Goal: Obtain resource: Obtain resource

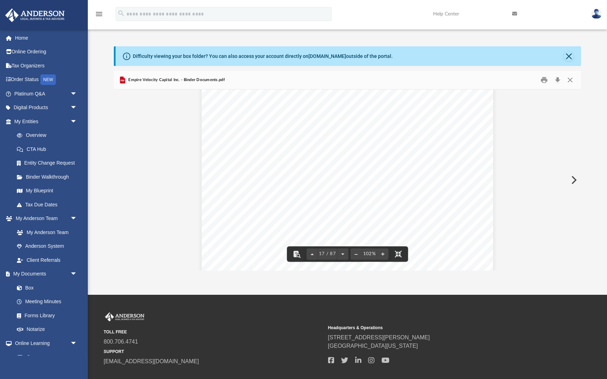
scroll to position [6236, 0]
click at [377, 262] on button "File preview" at bounding box center [382, 254] width 11 height 15
click at [340, 271] on div "Organizational M eeting of Empire Velocity Capital Inc. Page 8 of 8 With no fur…" at bounding box center [347, 180] width 467 height 181
click at [377, 262] on button "File preview" at bounding box center [382, 254] width 11 height 15
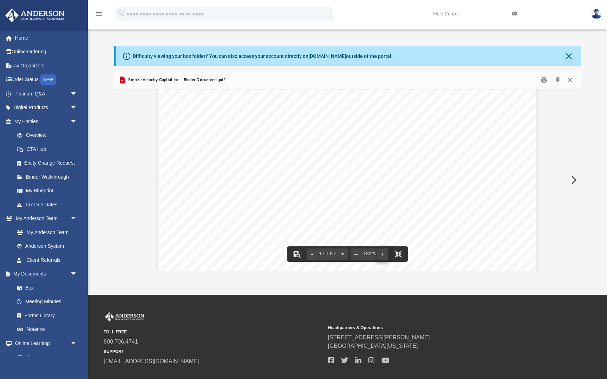
click at [377, 262] on button "File preview" at bounding box center [382, 254] width 11 height 15
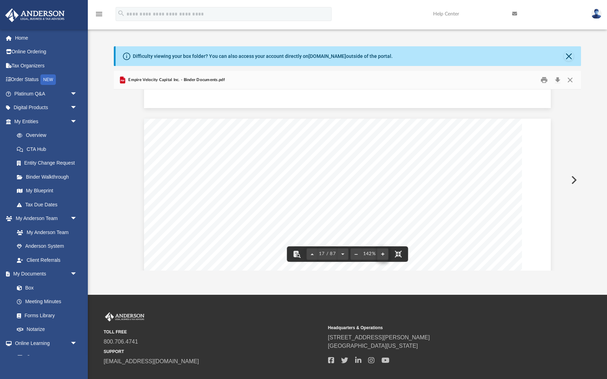
scroll to position [8620, 0]
click at [377, 262] on button "File preview" at bounding box center [382, 254] width 11 height 15
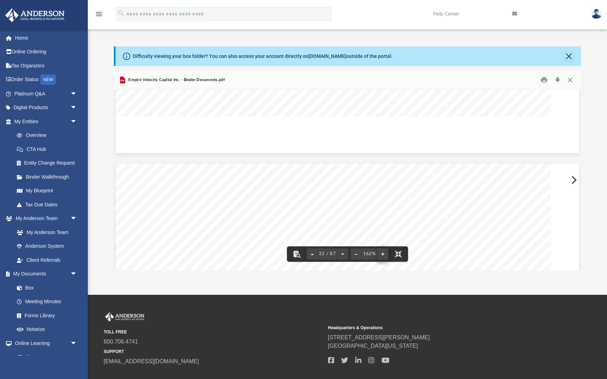
scroll to position [12931, 0]
click at [377, 262] on button "File preview" at bounding box center [382, 254] width 11 height 15
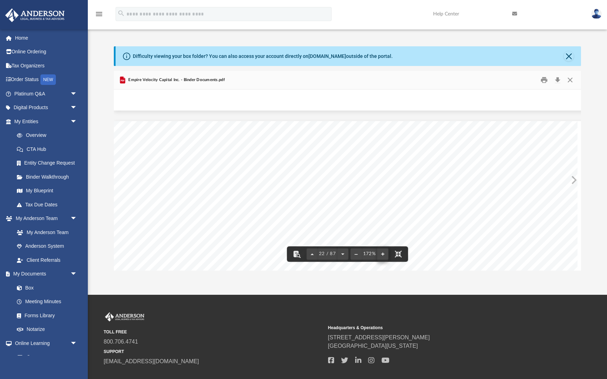
scroll to position [13717, 0]
click at [377, 262] on button "File preview" at bounding box center [382, 254] width 11 height 15
click at [581, 244] on div "Bylaws of Empire Velocity Capital Inc. Page 14 of 23 suit, or proceeding (inclu…" at bounding box center [347, 180] width 467 height 181
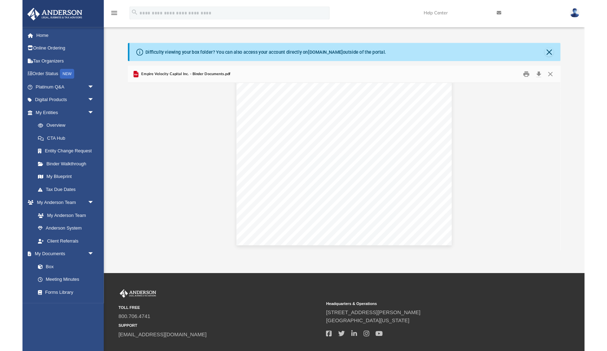
scroll to position [20620, 0]
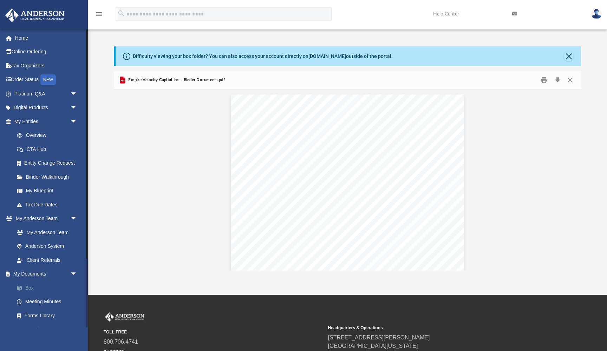
click at [39, 283] on link "Box" at bounding box center [49, 288] width 78 height 14
click at [32, 283] on link "Box" at bounding box center [49, 288] width 78 height 14
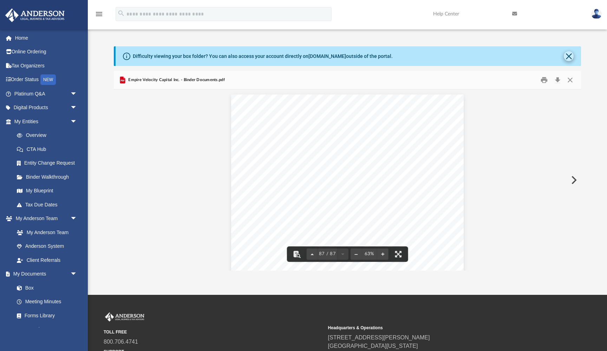
click at [570, 56] on button "Close" at bounding box center [569, 56] width 10 height 10
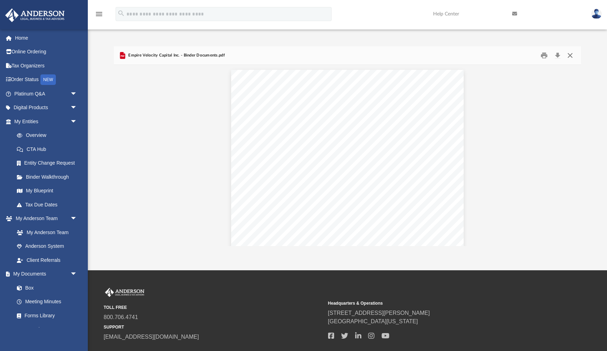
click at [570, 56] on button "Close" at bounding box center [570, 55] width 13 height 11
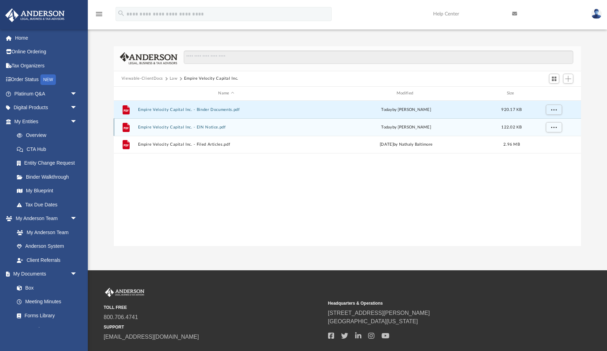
click at [191, 129] on button "Empire Velocity Capital Inc. - EIN Notice.pdf" at bounding box center [226, 127] width 177 height 5
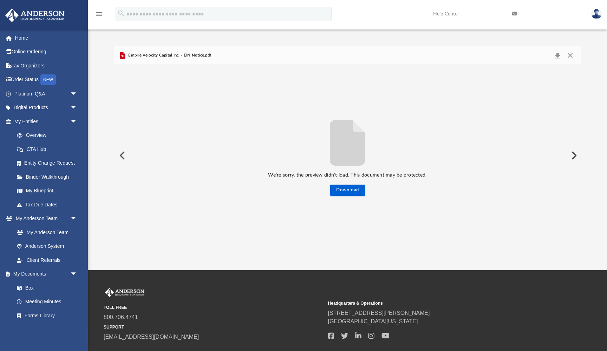
click at [122, 155] on button "Preview" at bounding box center [121, 156] width 15 height 20
click at [572, 54] on button "Close" at bounding box center [570, 56] width 13 height 10
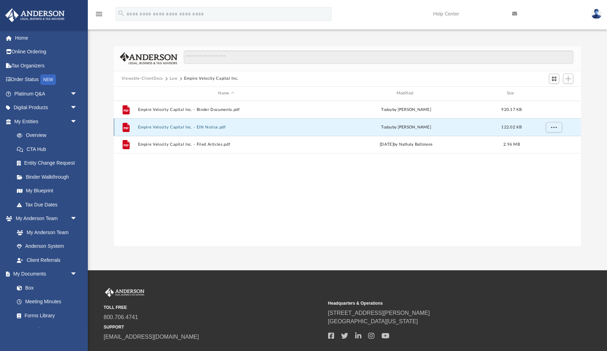
click at [139, 128] on button "Empire Velocity Capital Inc. - EIN Notice.pdf" at bounding box center [226, 127] width 177 height 5
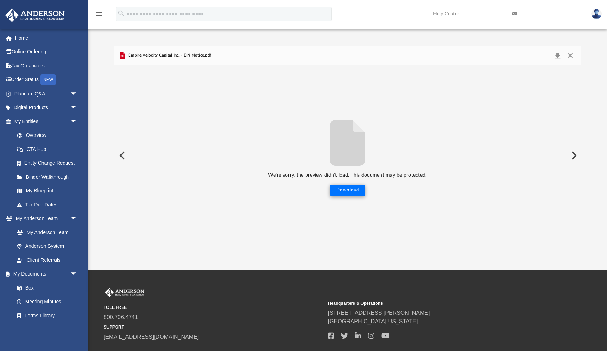
click at [354, 190] on button "Download" at bounding box center [347, 190] width 35 height 11
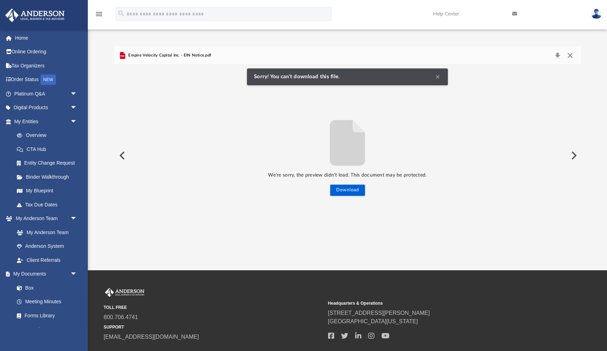
click at [570, 56] on button "Close" at bounding box center [570, 56] width 13 height 10
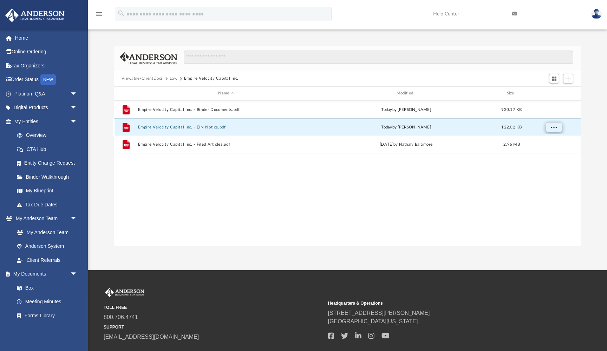
click at [551, 125] on span "More options" at bounding box center [554, 127] width 6 height 4
click at [546, 141] on li "Preview" at bounding box center [547, 141] width 20 height 7
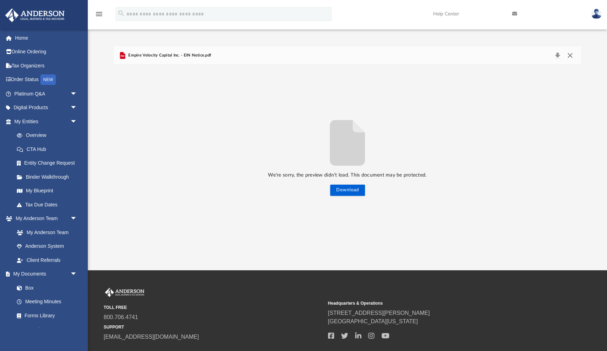
click at [569, 54] on button "Close" at bounding box center [570, 56] width 13 height 10
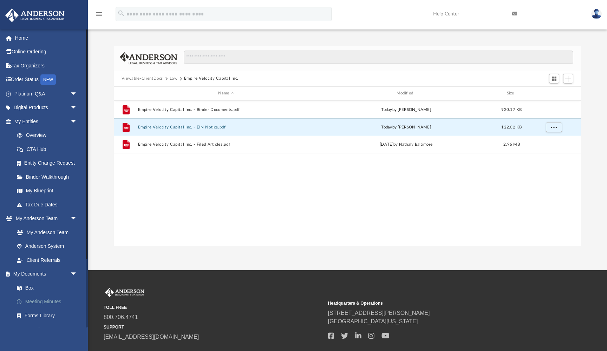
click at [40, 298] on link "Meeting Minutes" at bounding box center [49, 302] width 78 height 14
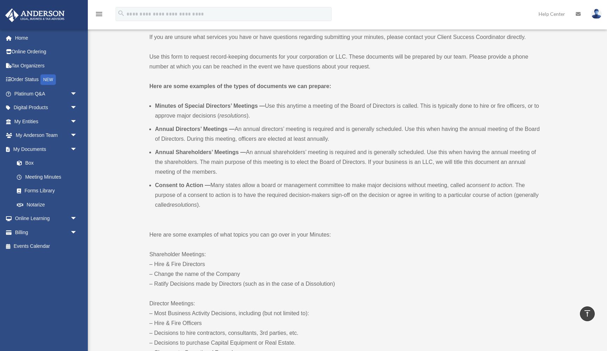
scroll to position [148, 0]
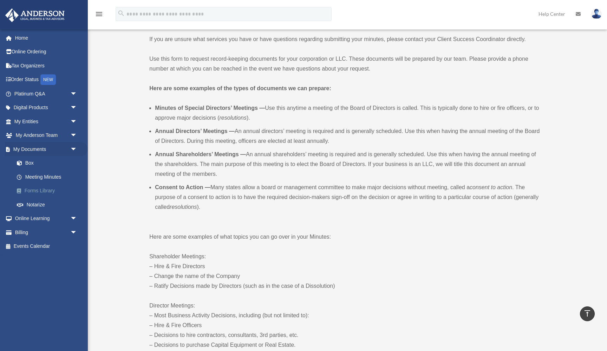
click at [43, 190] on link "Forms Library" at bounding box center [49, 191] width 78 height 14
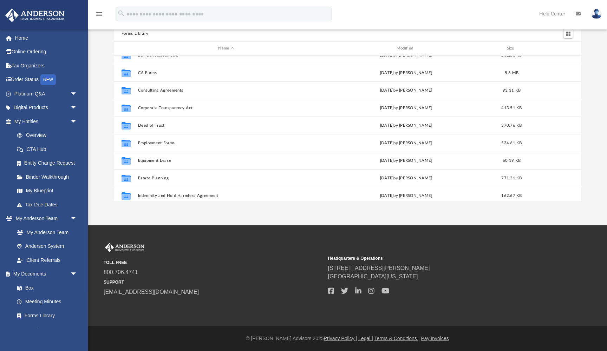
scroll to position [101, 0]
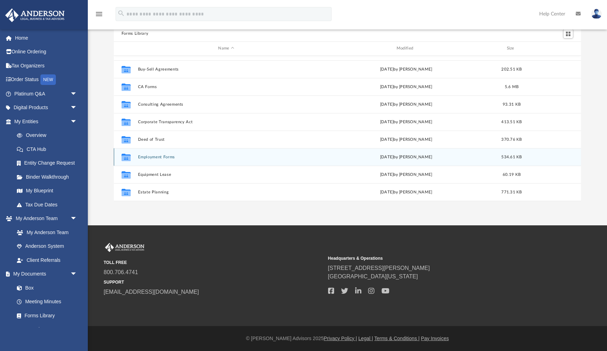
click at [161, 157] on button "Employment Forms" at bounding box center [226, 157] width 177 height 5
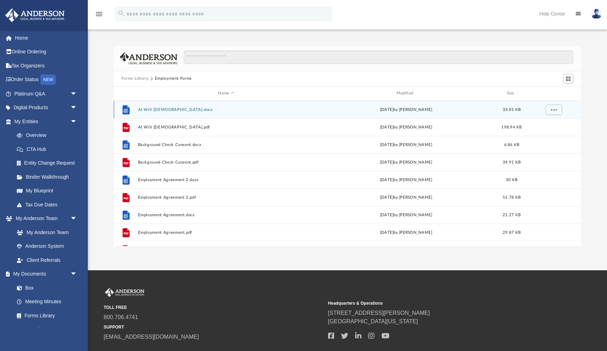
scroll to position [0, 0]
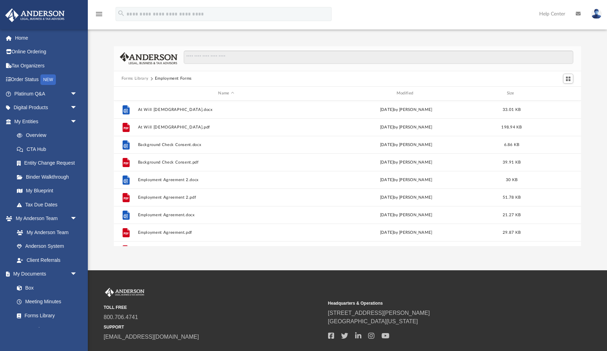
click at [146, 79] on button "Forms Library" at bounding box center [135, 79] width 27 height 6
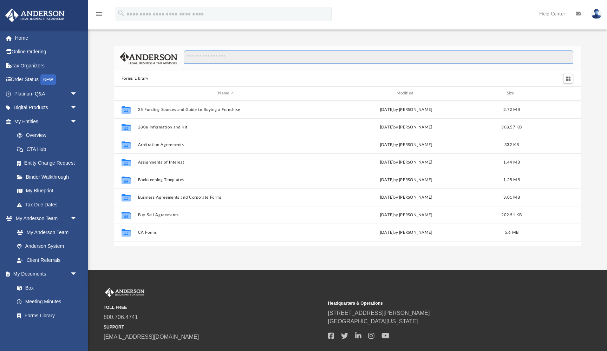
click at [219, 59] on input "Search files and folders" at bounding box center [379, 57] width 390 height 13
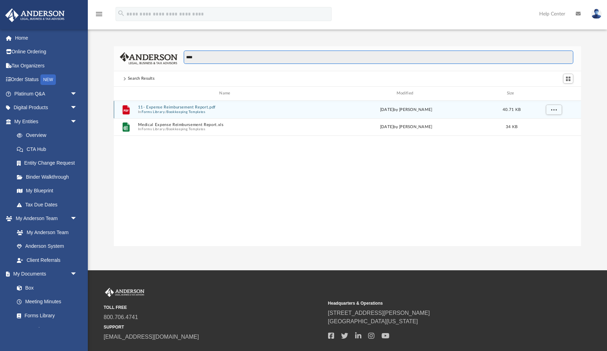
type input "****"
click at [190, 110] on button "Bookkeeping Templates" at bounding box center [186, 112] width 39 height 5
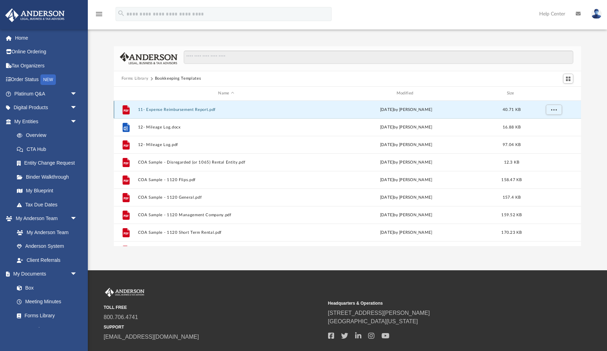
click at [190, 110] on button "11- Expense Reimbursement Report.pdf" at bounding box center [226, 109] width 177 height 5
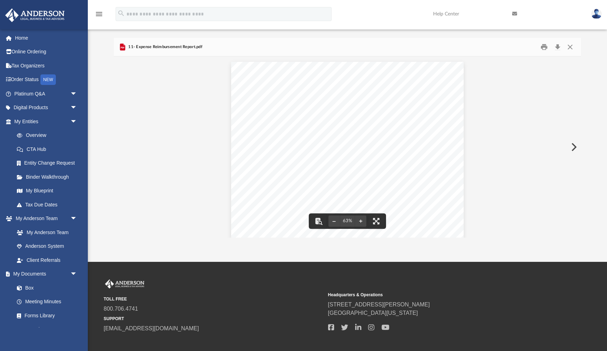
scroll to position [4, 0]
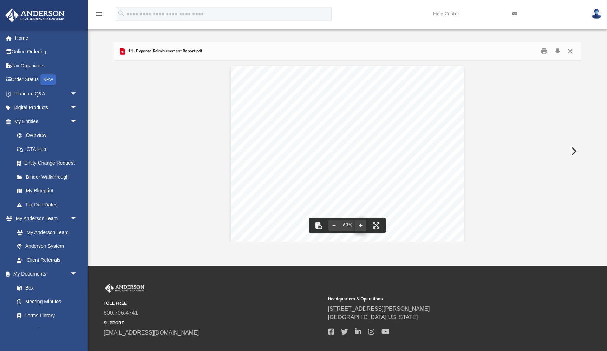
click at [361, 227] on button "File preview" at bounding box center [360, 225] width 11 height 15
click at [361, 227] on div "PURPOSE: EMPLOYEE Name: Please attach all Invoices to this Statement. Date Desc…" at bounding box center [347, 151] width 467 height 181
click at [361, 227] on button "File preview" at bounding box center [360, 225] width 11 height 15
click at [378, 226] on button "File preview" at bounding box center [376, 225] width 15 height 15
click at [572, 51] on button "Close" at bounding box center [570, 51] width 13 height 11
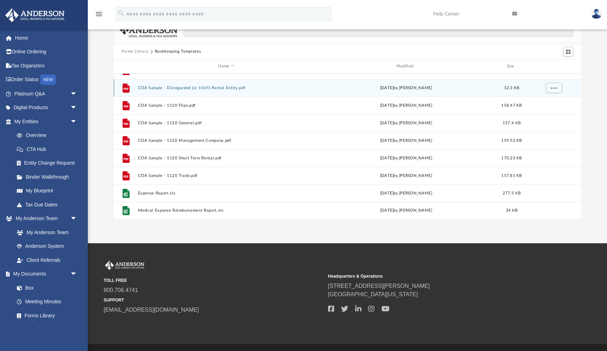
scroll to position [39, 0]
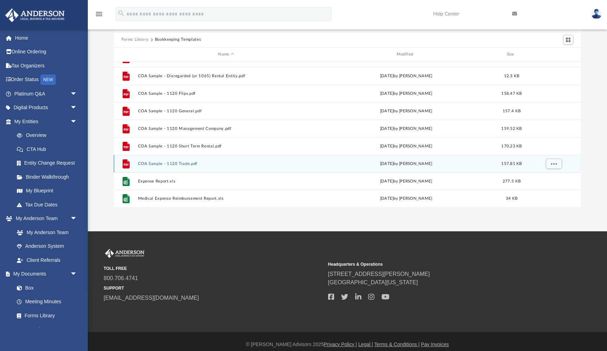
click at [186, 163] on button "COA Sample - 1120 Trade.pdf" at bounding box center [226, 164] width 177 height 5
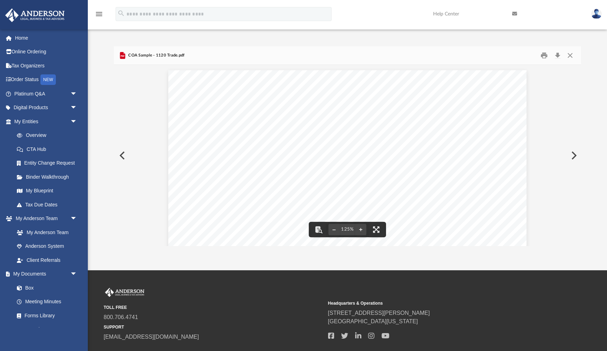
scroll to position [0, 0]
click at [570, 57] on button "Close" at bounding box center [570, 55] width 13 height 11
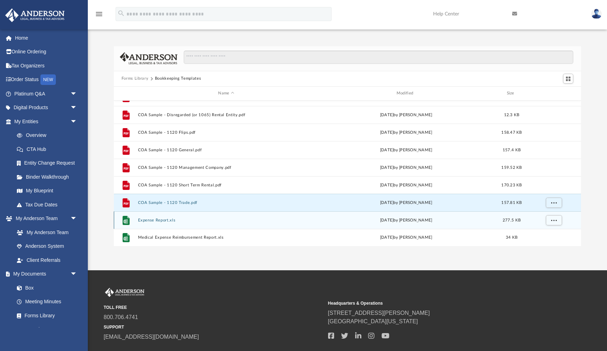
click at [163, 221] on button "Expense Report.xls" at bounding box center [226, 220] width 177 height 5
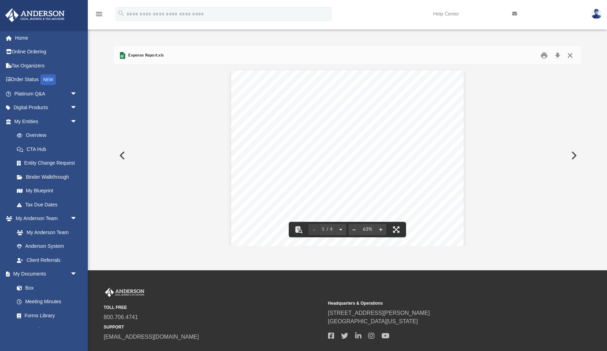
click at [572, 56] on button "Close" at bounding box center [570, 55] width 13 height 11
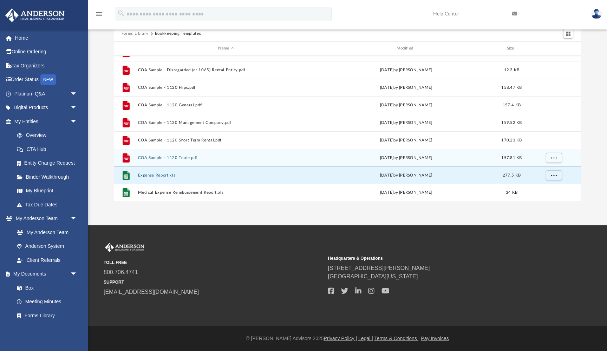
scroll to position [45, 0]
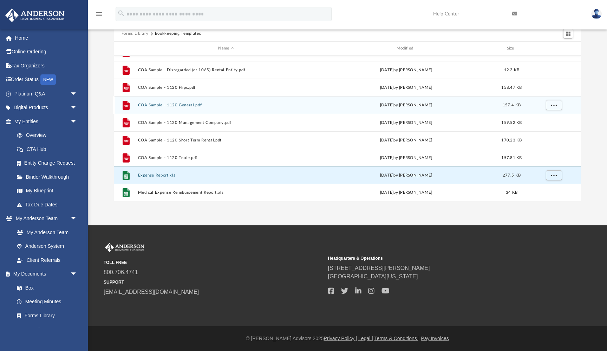
click at [182, 105] on button "COA Sample - 1120 General.pdf" at bounding box center [226, 105] width 177 height 5
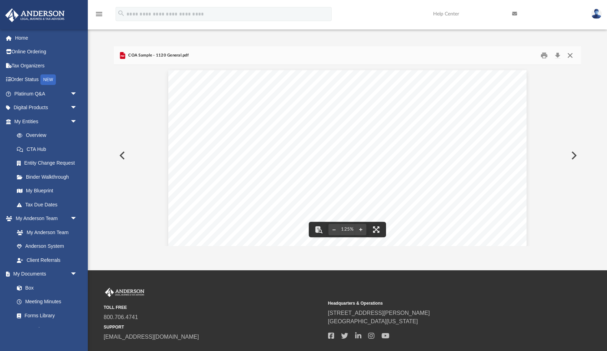
scroll to position [0, 0]
click at [568, 55] on button "Close" at bounding box center [570, 55] width 13 height 11
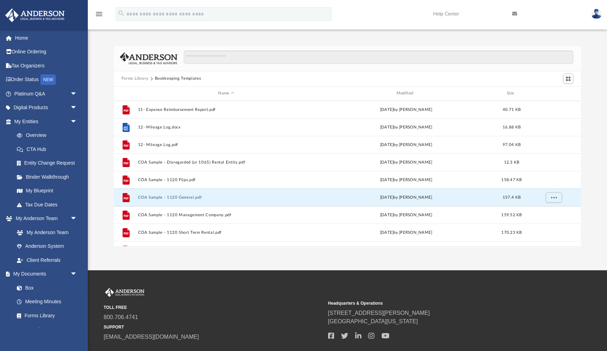
click at [144, 78] on button "Forms Library" at bounding box center [135, 79] width 27 height 6
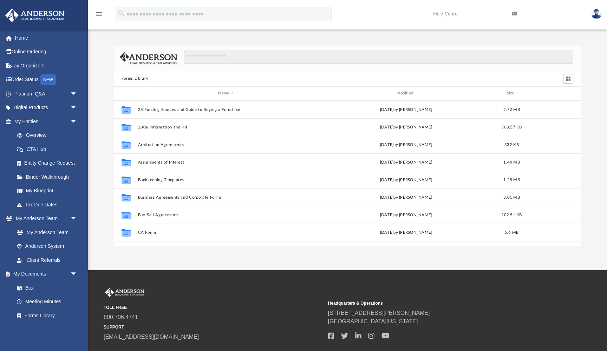
click at [138, 78] on button "Forms Library" at bounding box center [135, 79] width 27 height 6
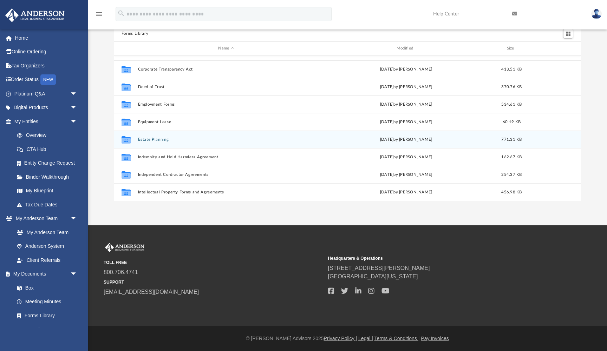
scroll to position [128, 0]
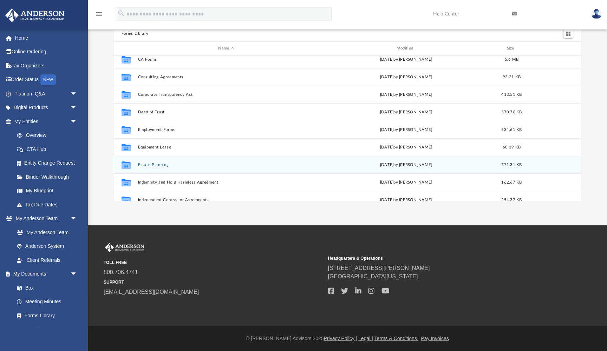
click at [216, 166] on button "Estate Planning" at bounding box center [226, 165] width 177 height 5
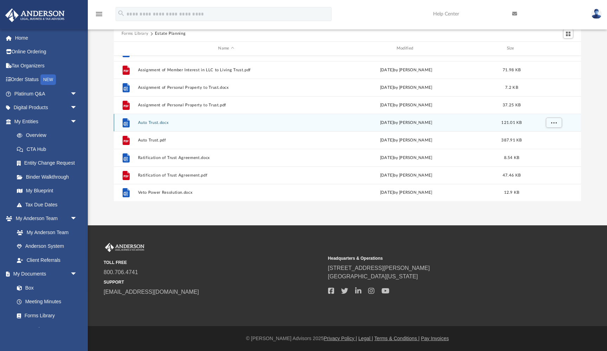
scroll to position [45, 0]
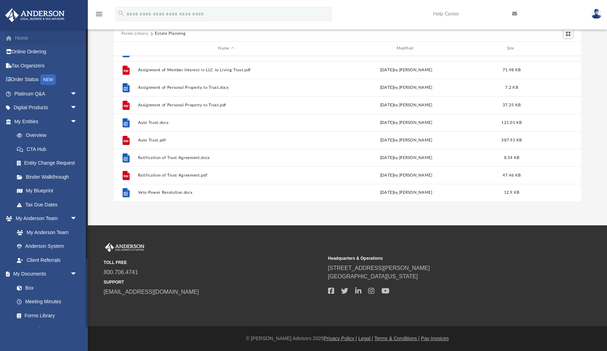
click at [25, 38] on link "Home" at bounding box center [46, 38] width 83 height 14
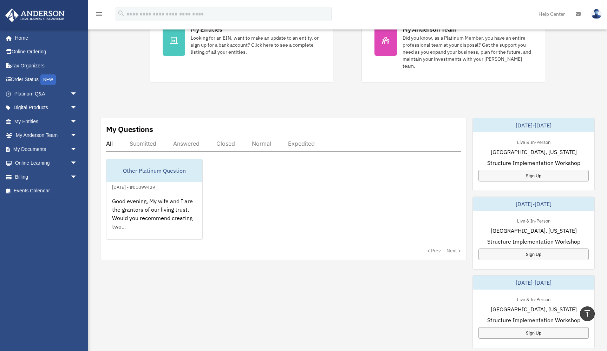
scroll to position [162, 0]
click at [234, 139] on div "Closed" at bounding box center [225, 142] width 19 height 7
click at [227, 139] on div "Closed" at bounding box center [225, 142] width 19 height 7
click at [191, 139] on div "Answered" at bounding box center [186, 142] width 26 height 7
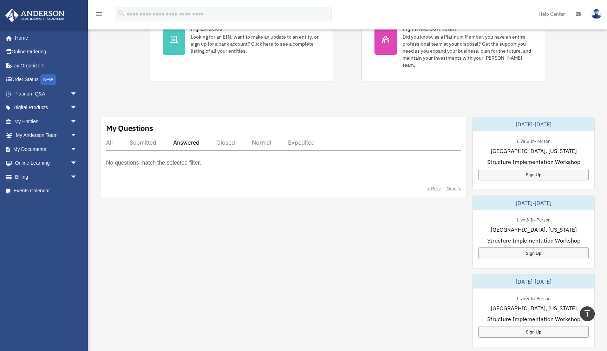
click at [111, 139] on div "All" at bounding box center [109, 142] width 7 height 7
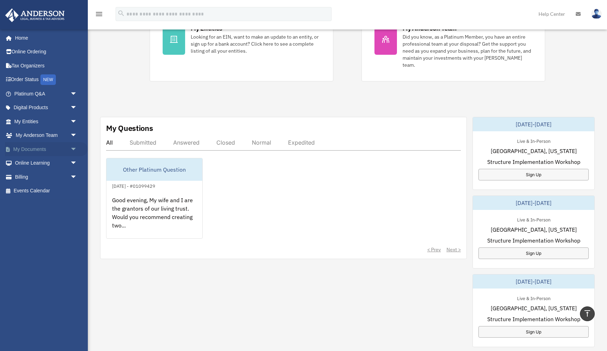
click at [65, 146] on link "My Documents arrow_drop_down" at bounding box center [46, 149] width 83 height 14
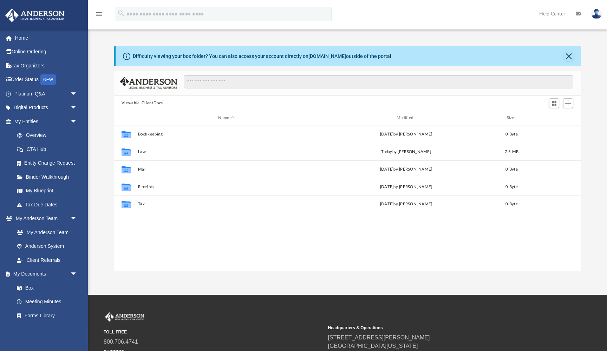
scroll to position [160, 467]
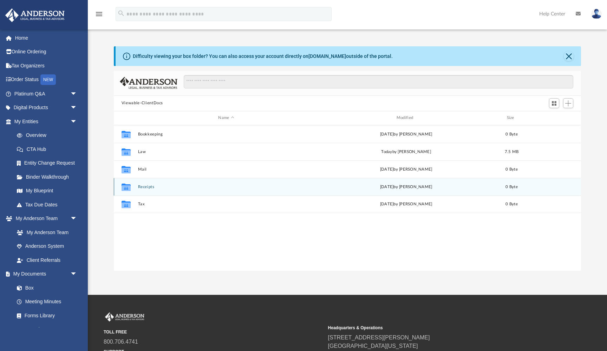
click at [162, 188] on button "Receipts" at bounding box center [226, 187] width 177 height 5
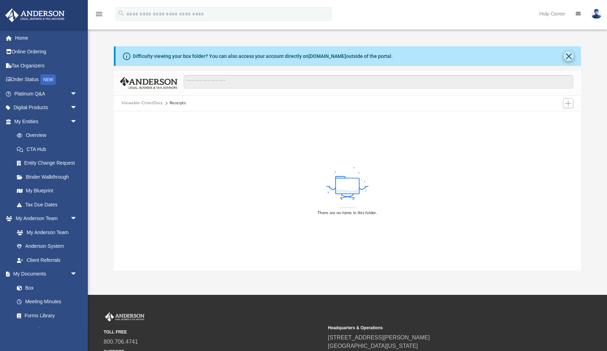
click at [568, 56] on button "Close" at bounding box center [569, 56] width 10 height 10
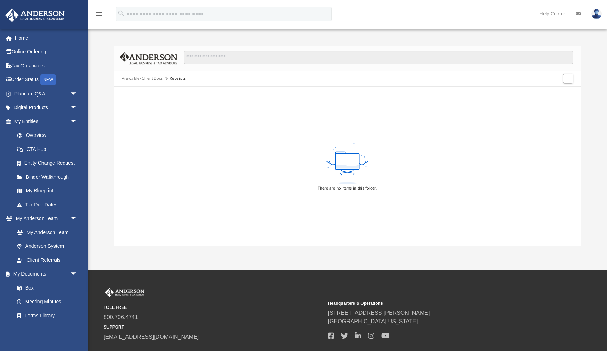
click at [134, 79] on button "Viewable-ClientDocs" at bounding box center [142, 79] width 41 height 6
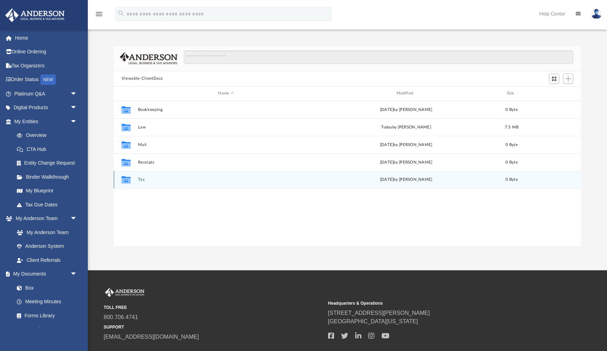
click at [146, 180] on button "Tax" at bounding box center [226, 179] width 177 height 5
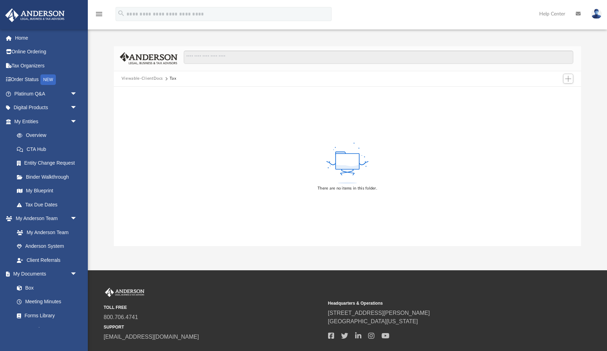
click at [148, 78] on button "Viewable-ClientDocs" at bounding box center [142, 79] width 41 height 6
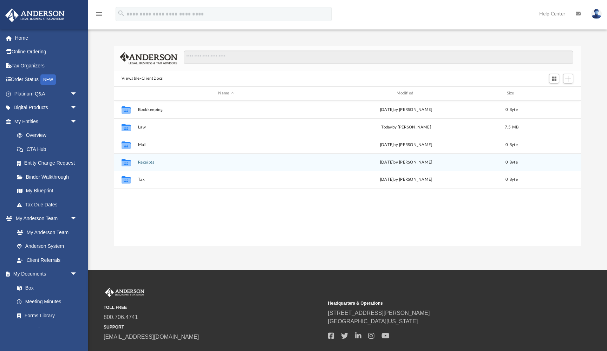
click at [157, 161] on button "Receipts" at bounding box center [226, 162] width 177 height 5
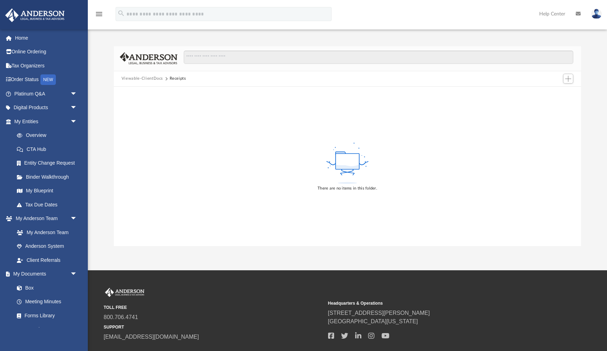
click at [154, 80] on button "Viewable-ClientDocs" at bounding box center [142, 79] width 41 height 6
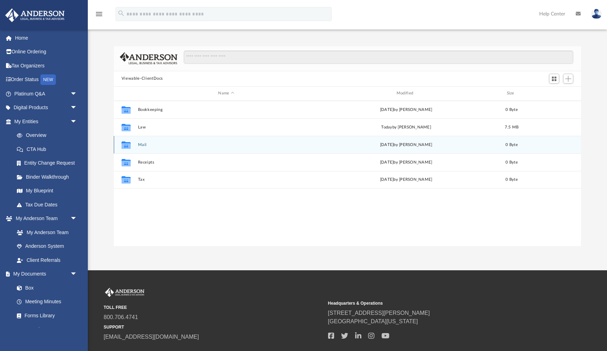
click at [143, 146] on button "Mail" at bounding box center [226, 145] width 177 height 5
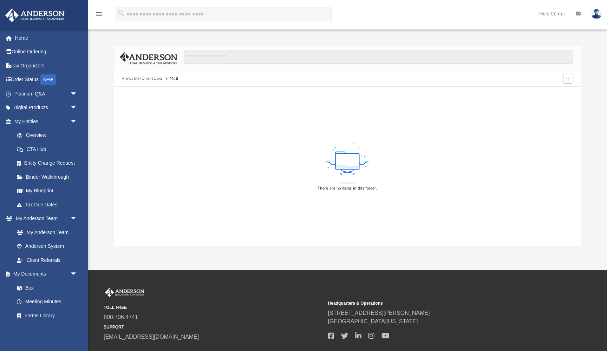
click at [139, 79] on button "Viewable-ClientDocs" at bounding box center [142, 79] width 41 height 6
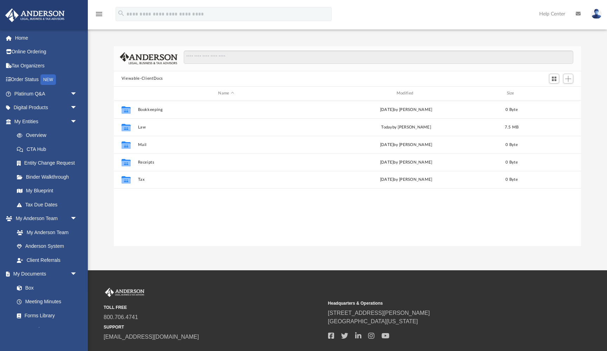
scroll to position [0, 0]
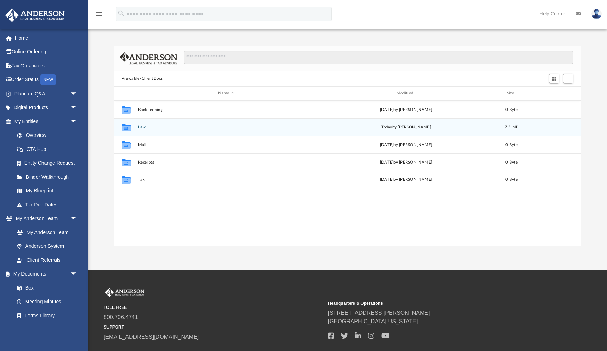
click at [148, 126] on button "Law" at bounding box center [226, 127] width 177 height 5
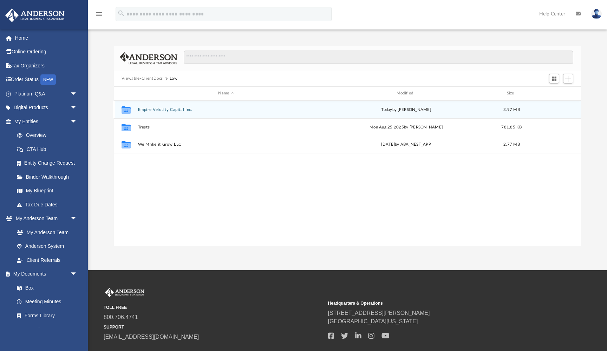
click at [175, 109] on button "Empire Velocity Capital Inc." at bounding box center [226, 109] width 177 height 5
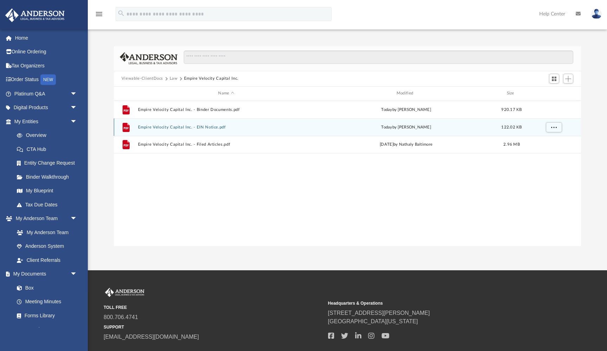
click at [187, 128] on button "Empire Velocity Capital Inc. - EIN Notice.pdf" at bounding box center [226, 127] width 177 height 5
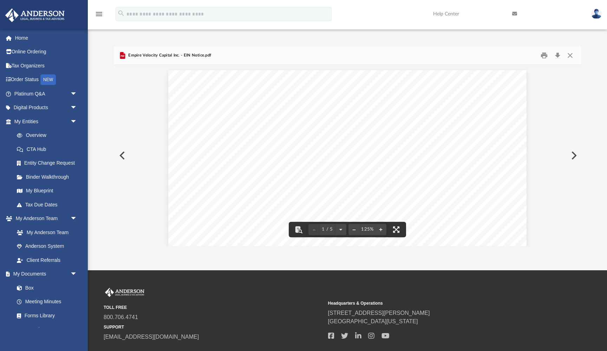
scroll to position [0, 0]
click at [572, 54] on button "Close" at bounding box center [570, 55] width 13 height 11
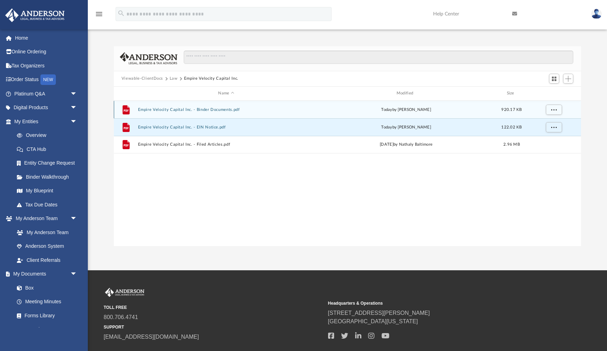
click at [182, 109] on button "Empire Velocity Capital Inc. - Binder Documents.pdf" at bounding box center [226, 109] width 177 height 5
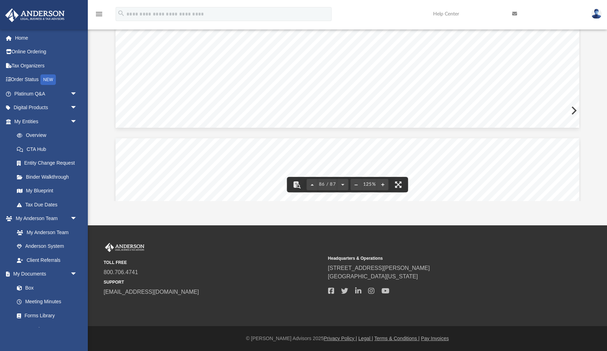
scroll to position [40133, 0]
click at [342, 184] on button "File preview" at bounding box center [342, 184] width 11 height 15
click at [342, 184] on div "87 / 87" at bounding box center [328, 184] width 42 height 11
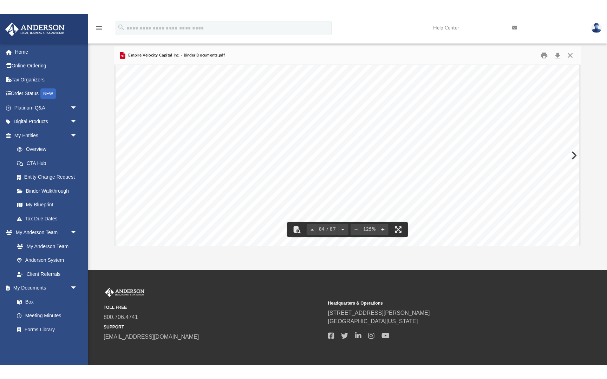
scroll to position [11, 0]
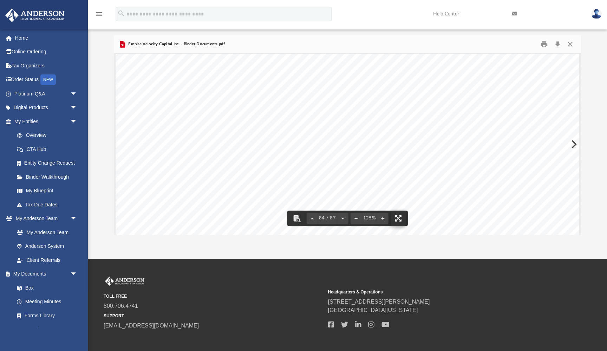
click at [399, 220] on button "File preview" at bounding box center [397, 218] width 15 height 15
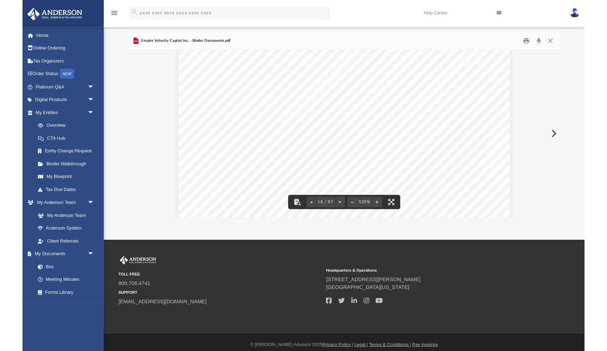
scroll to position [8062, 0]
